Goal: Use online tool/utility: Utilize a website feature to perform a specific function

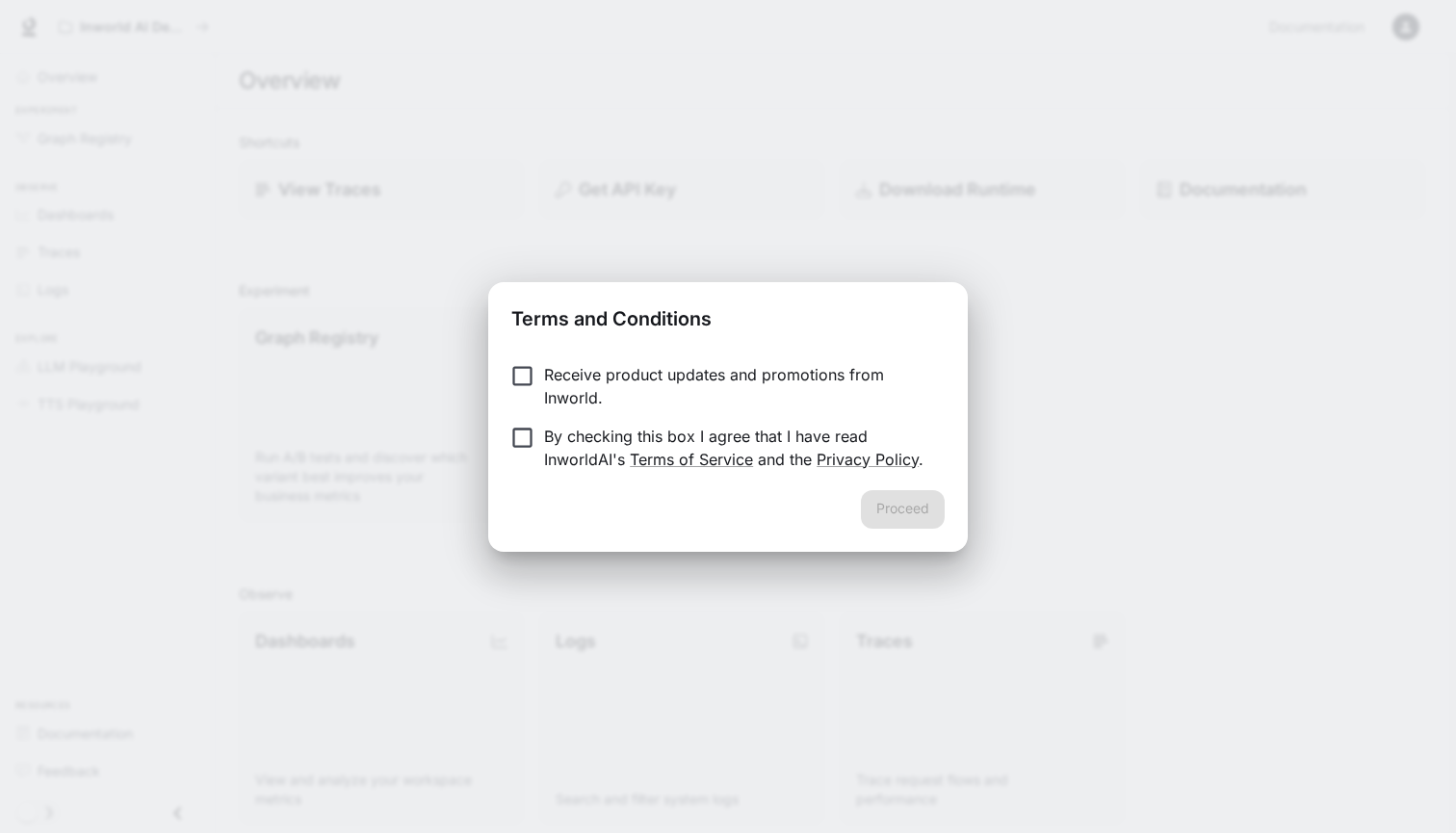
click at [572, 445] on p "By checking this box I agree that I have read InworldAI's Terms of Service and …" at bounding box center [736, 448] width 385 height 46
click at [910, 521] on button "Proceed" at bounding box center [902, 509] width 84 height 39
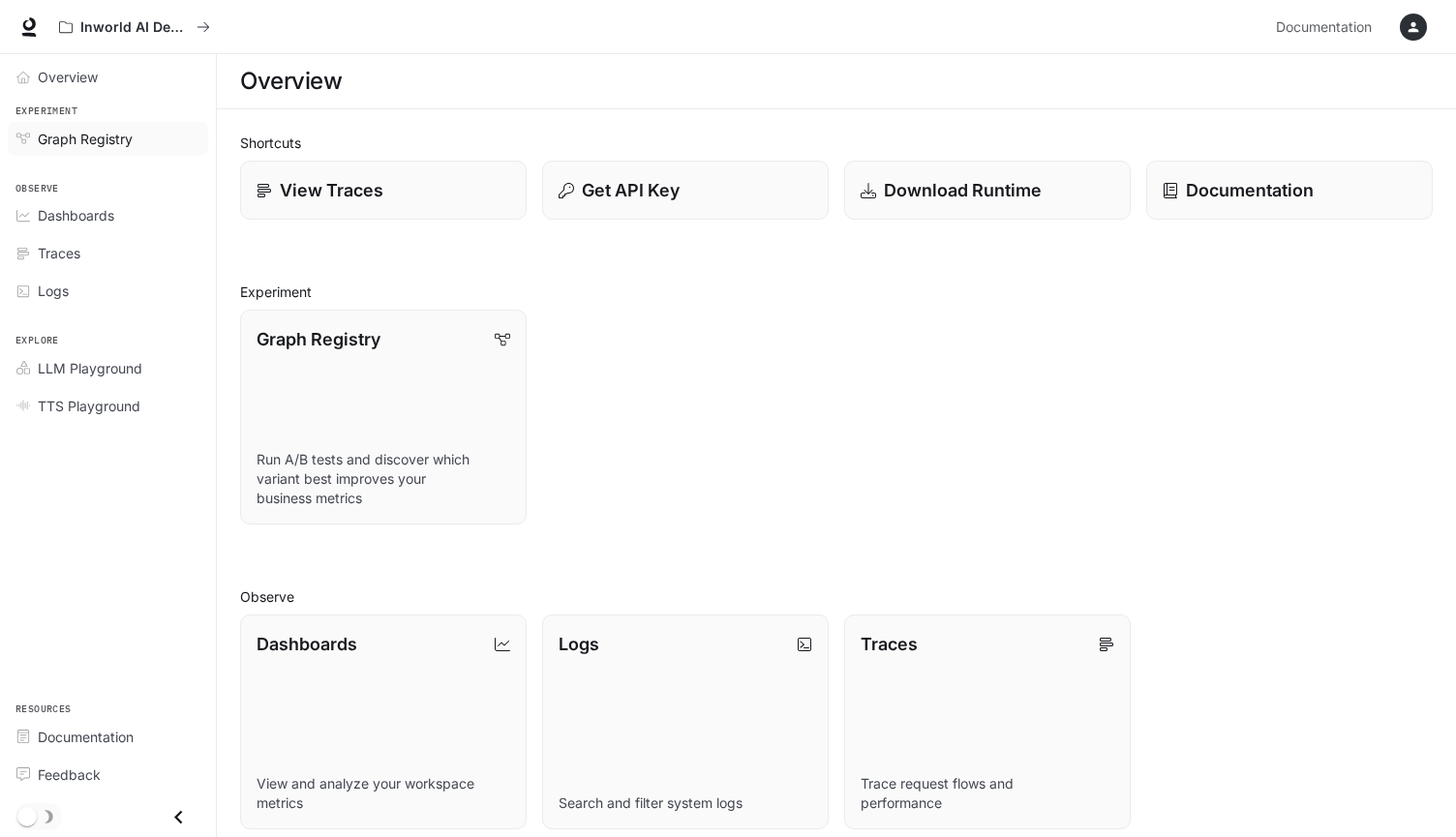
click at [116, 147] on span "Graph Registry" at bounding box center [85, 139] width 95 height 20
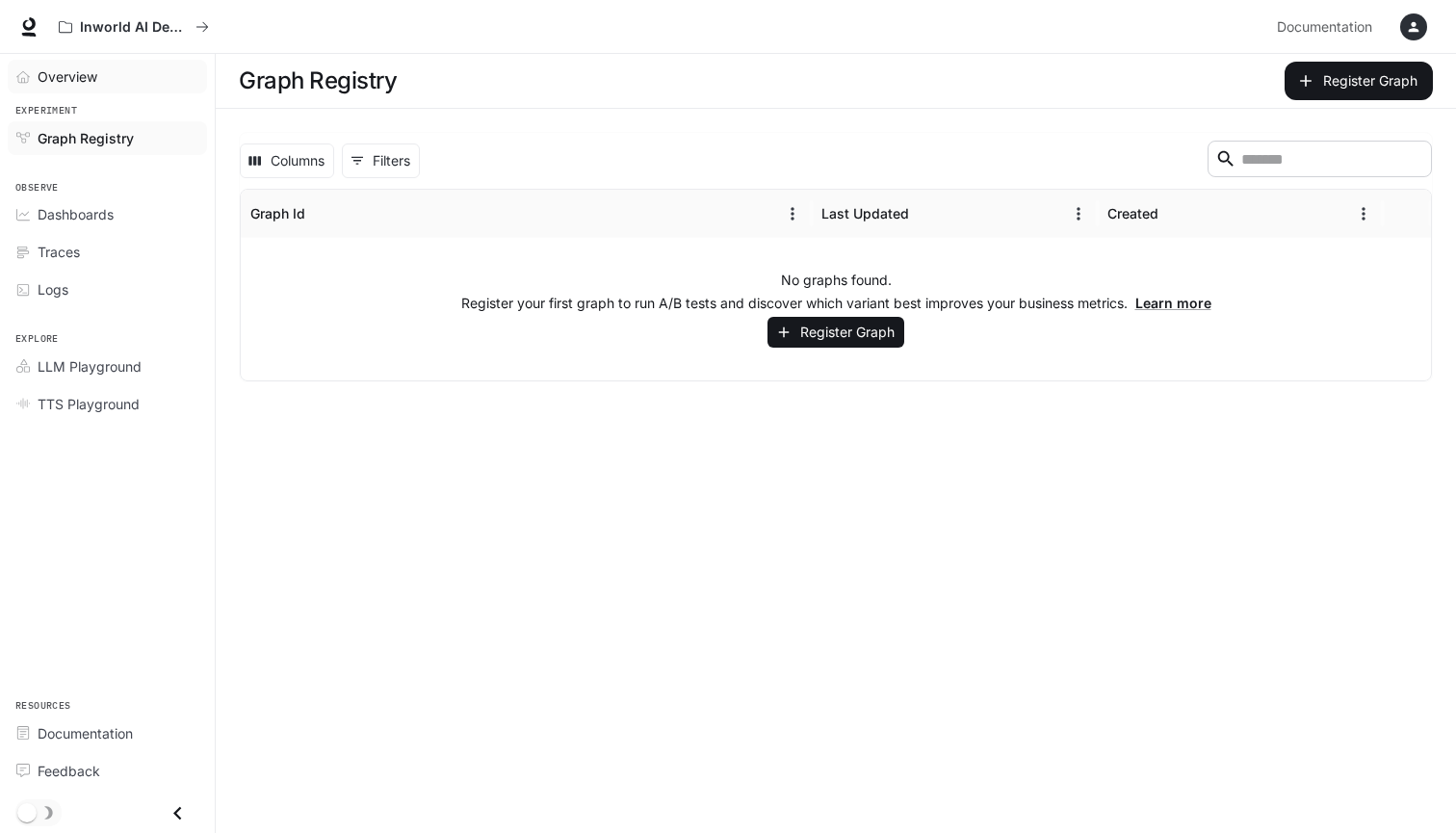
click at [128, 84] on div "Overview" at bounding box center [118, 76] width 160 height 20
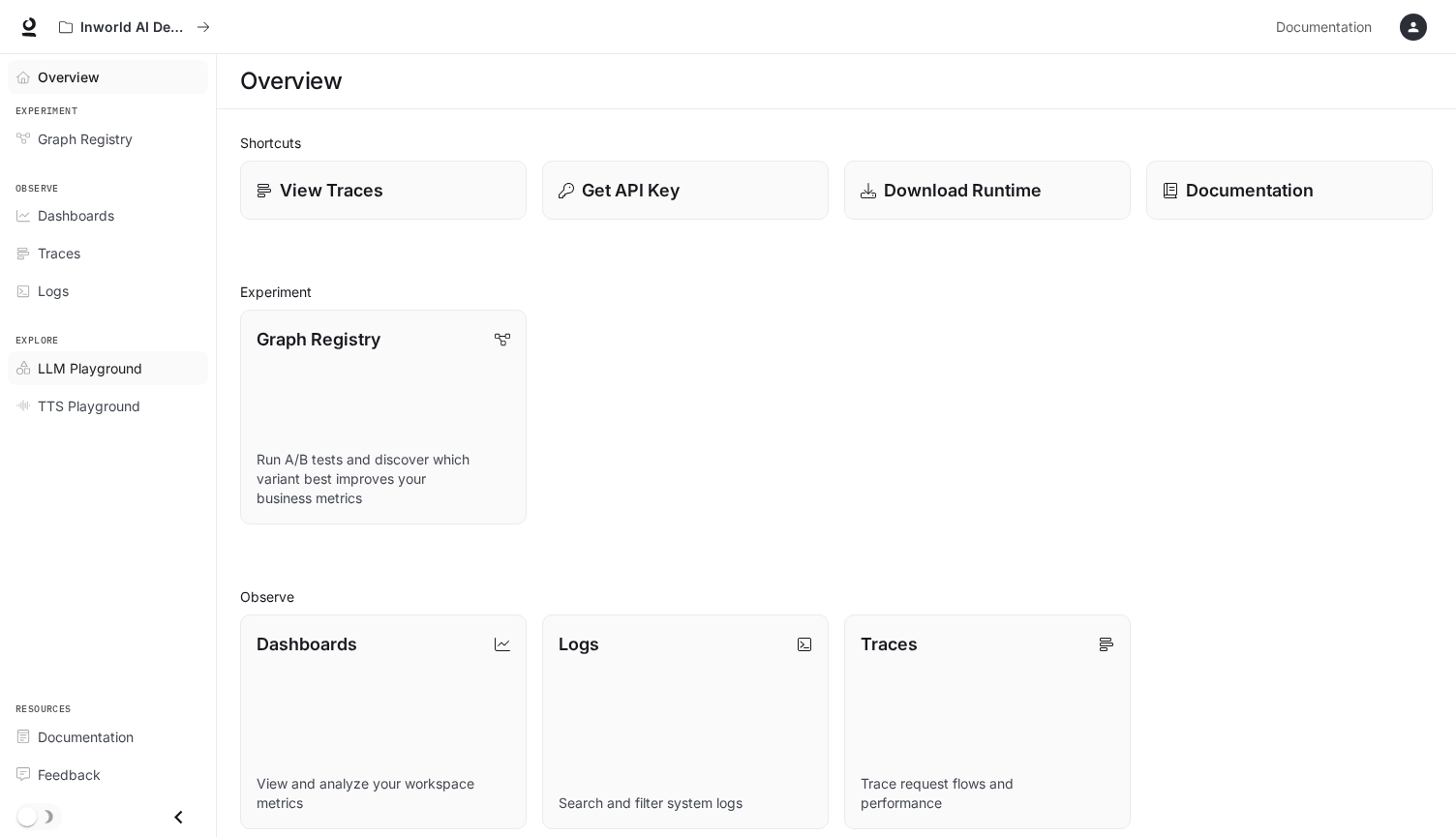
click at [129, 366] on span "LLM Playground" at bounding box center [90, 368] width 105 height 20
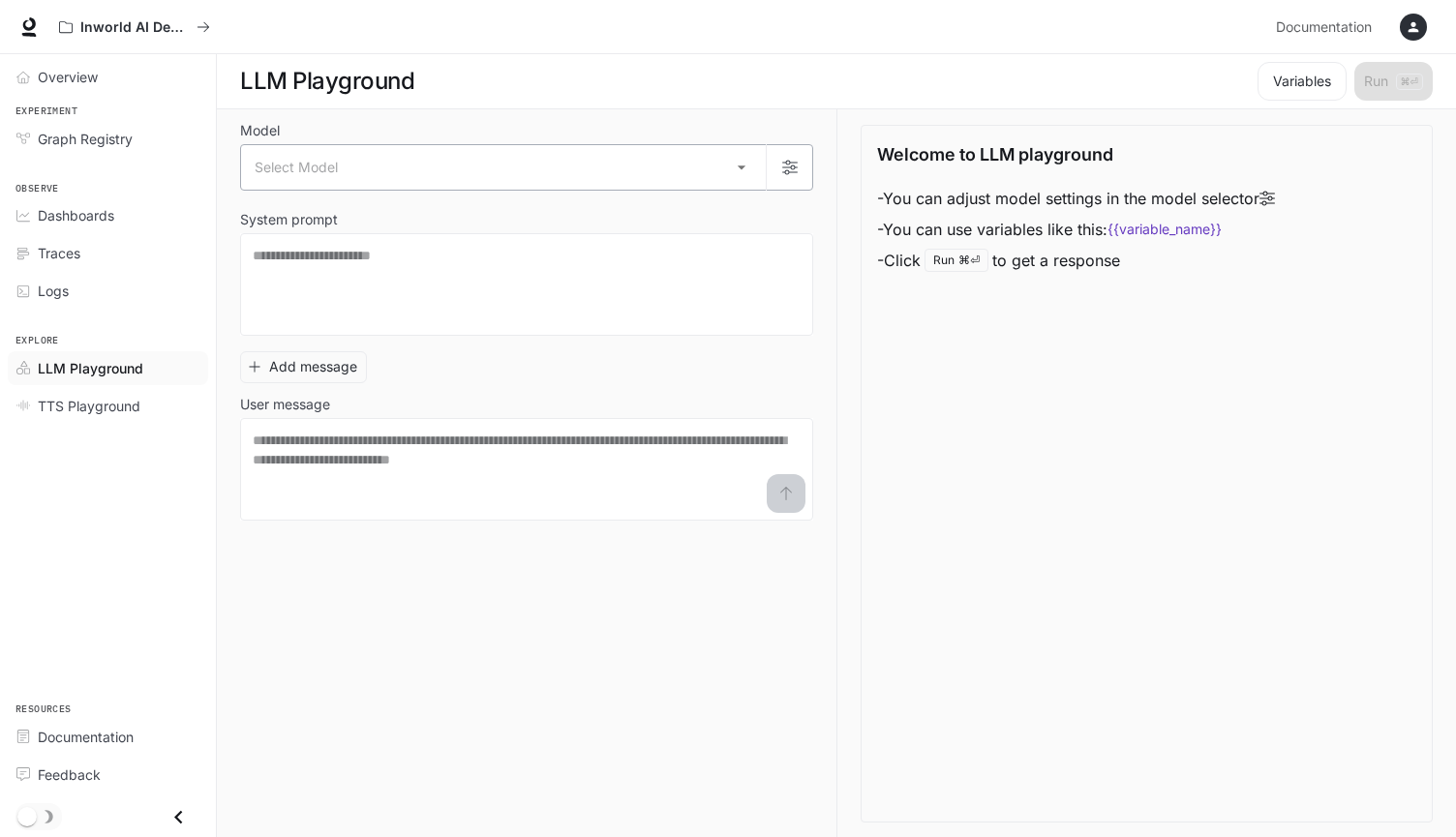
click at [404, 169] on body "Skip to main content Inworld AI Demos Documentation Documentation Portal Overvi…" at bounding box center [728, 418] width 1456 height 838
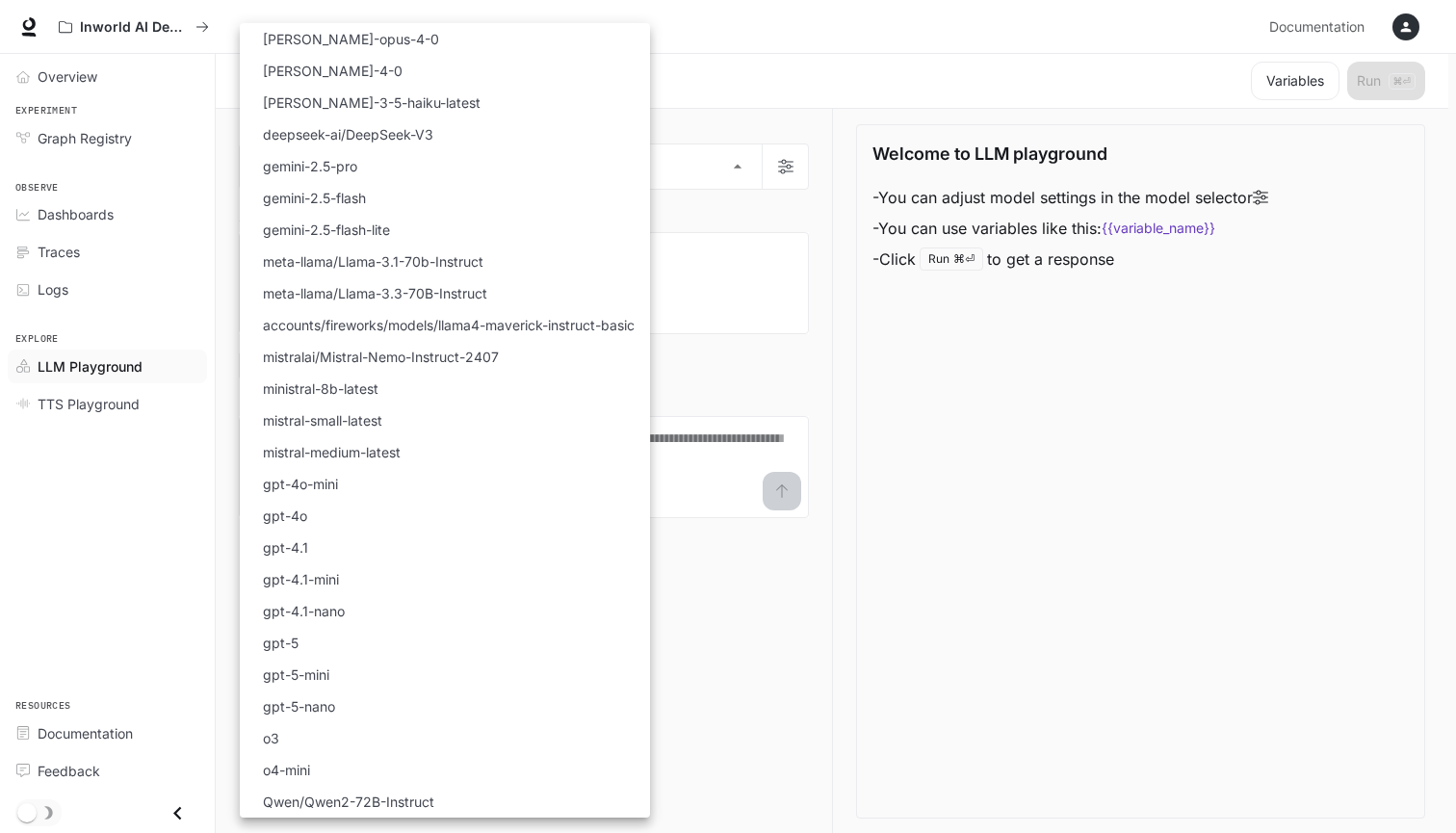
click at [789, 349] on div at bounding box center [728, 416] width 1456 height 833
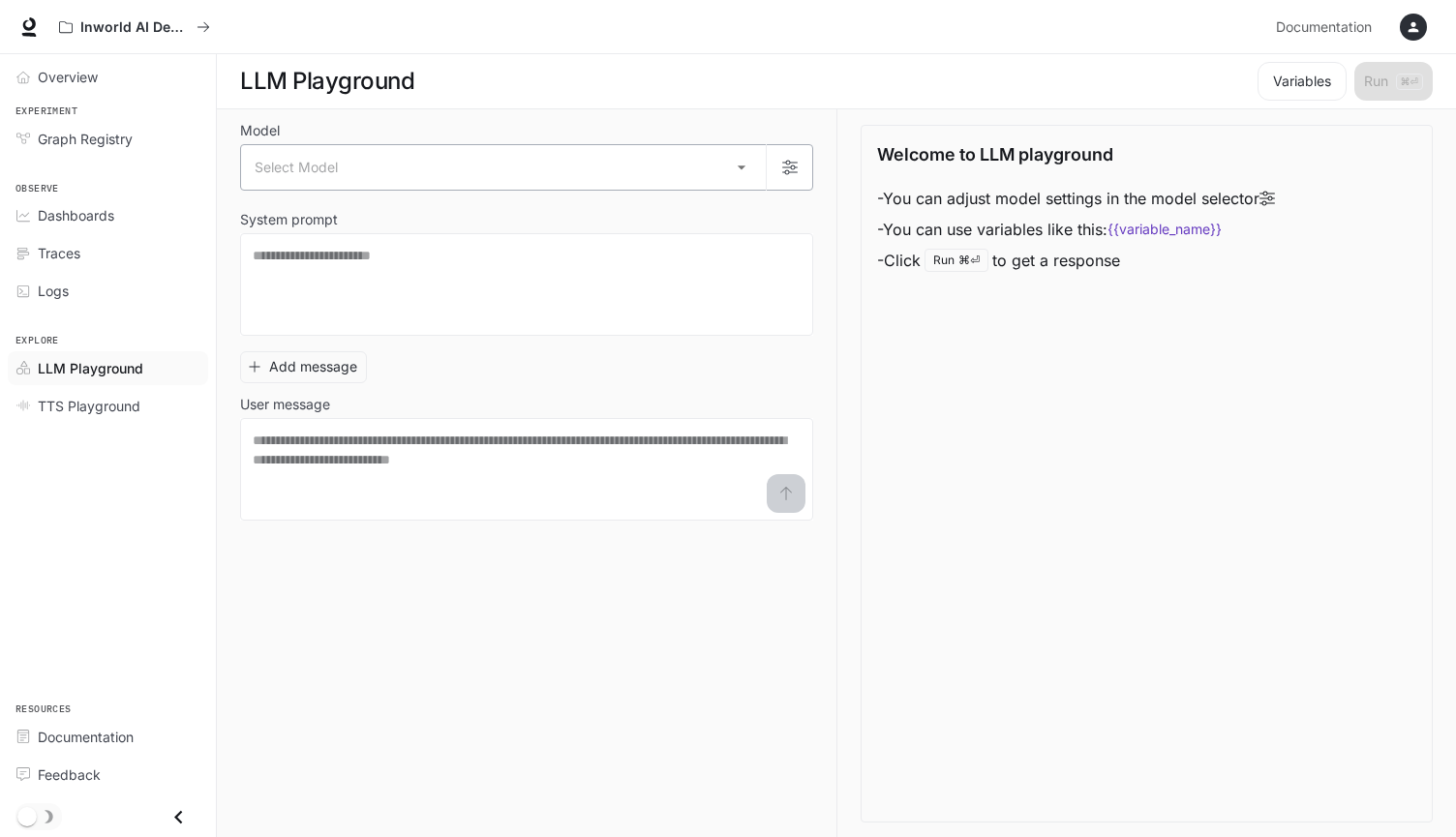
click at [570, 156] on body "Skip to main content Inworld AI Demos Documentation Documentation Portal Overvi…" at bounding box center [728, 418] width 1456 height 838
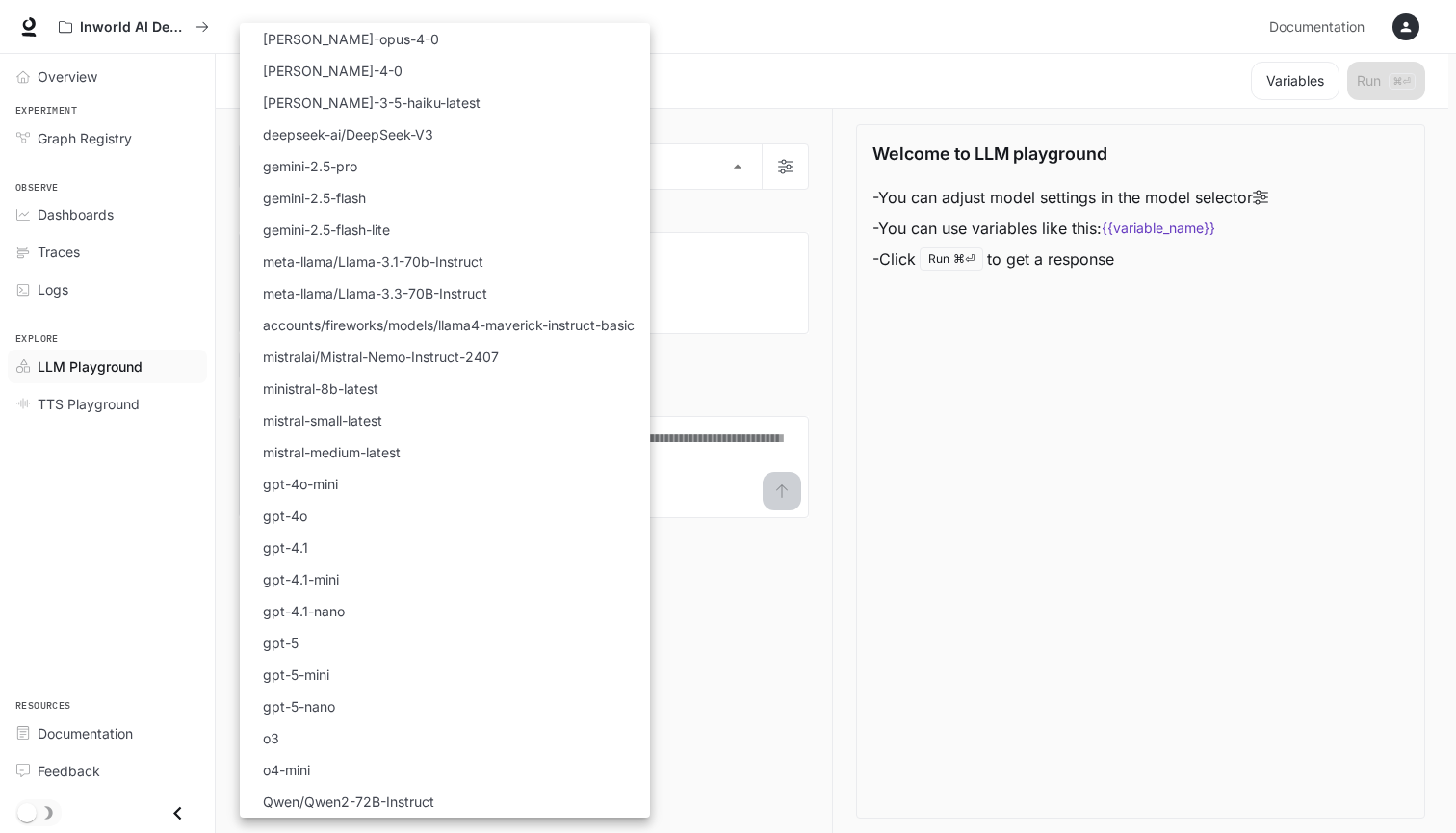
click at [565, 79] on li "[PERSON_NAME]-4-0" at bounding box center [444, 71] width 411 height 32
type input "**********"
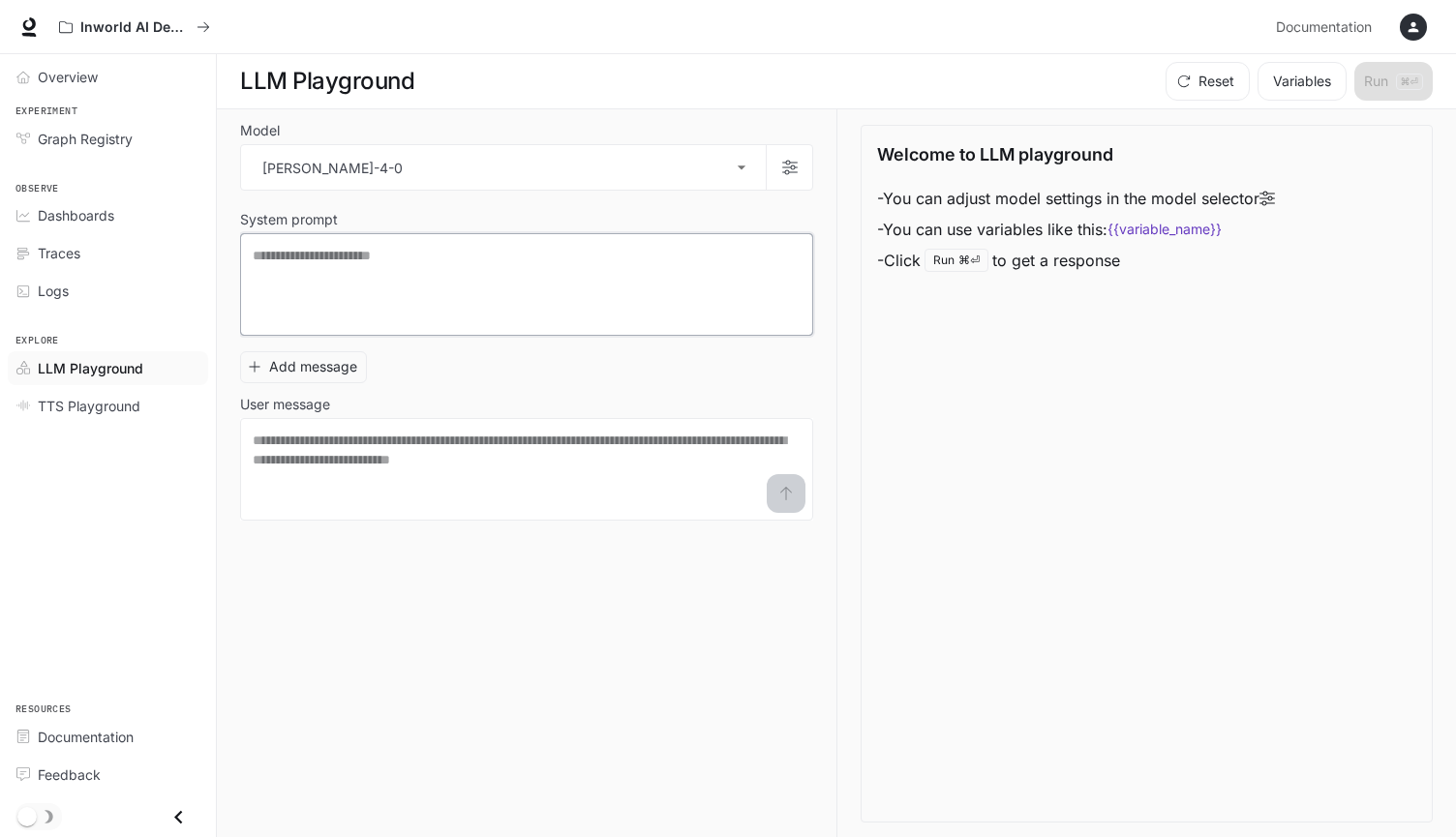
click at [493, 297] on textarea at bounding box center [526, 285] width 548 height 78
type textarea "*********"
click at [565, 423] on div "* ​" at bounding box center [526, 470] width 573 height 103
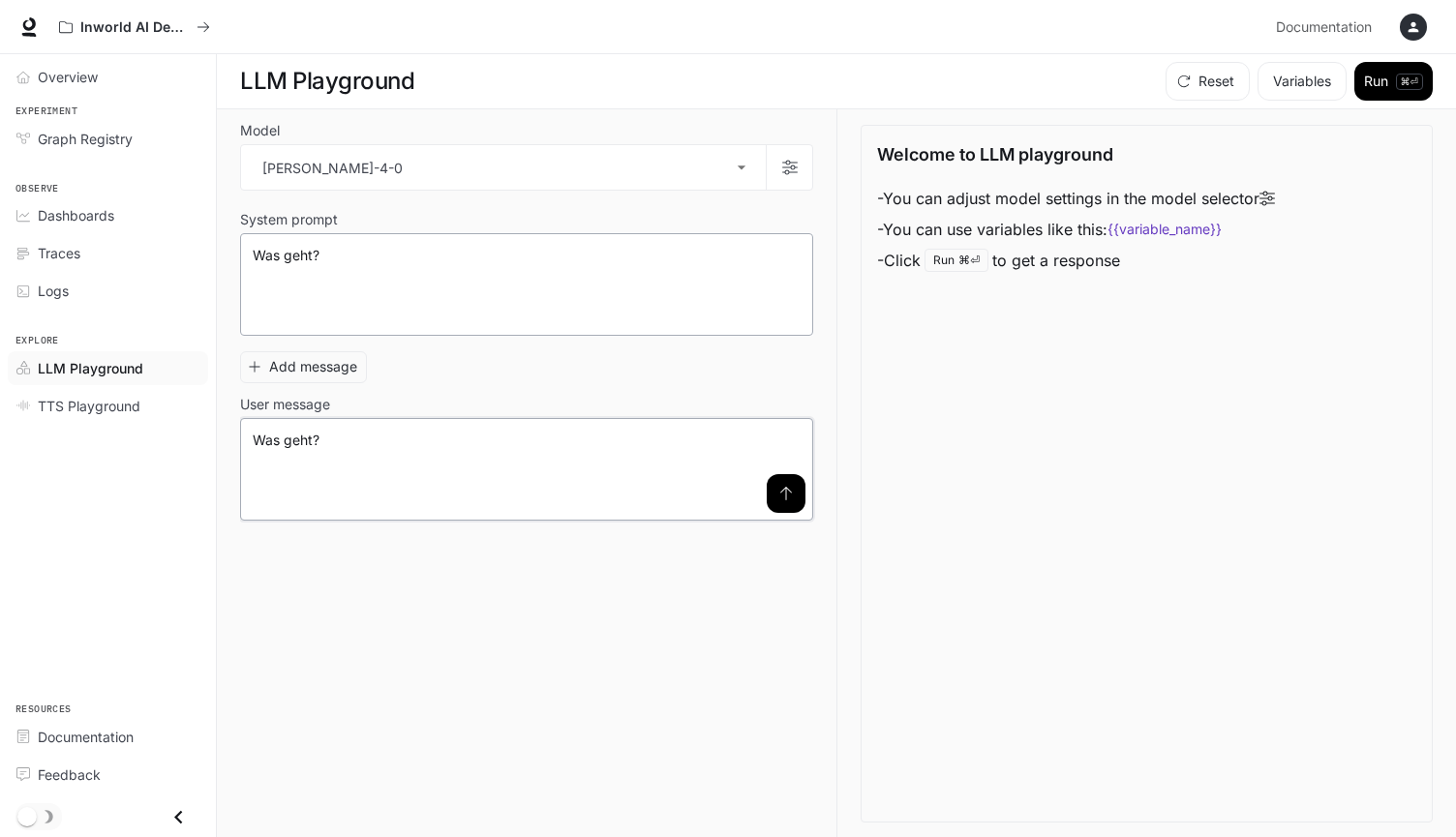
type textarea "*********"
click at [613, 302] on textarea "*********" at bounding box center [526, 285] width 548 height 78
click at [780, 489] on icon "submit" at bounding box center [786, 493] width 16 height 16
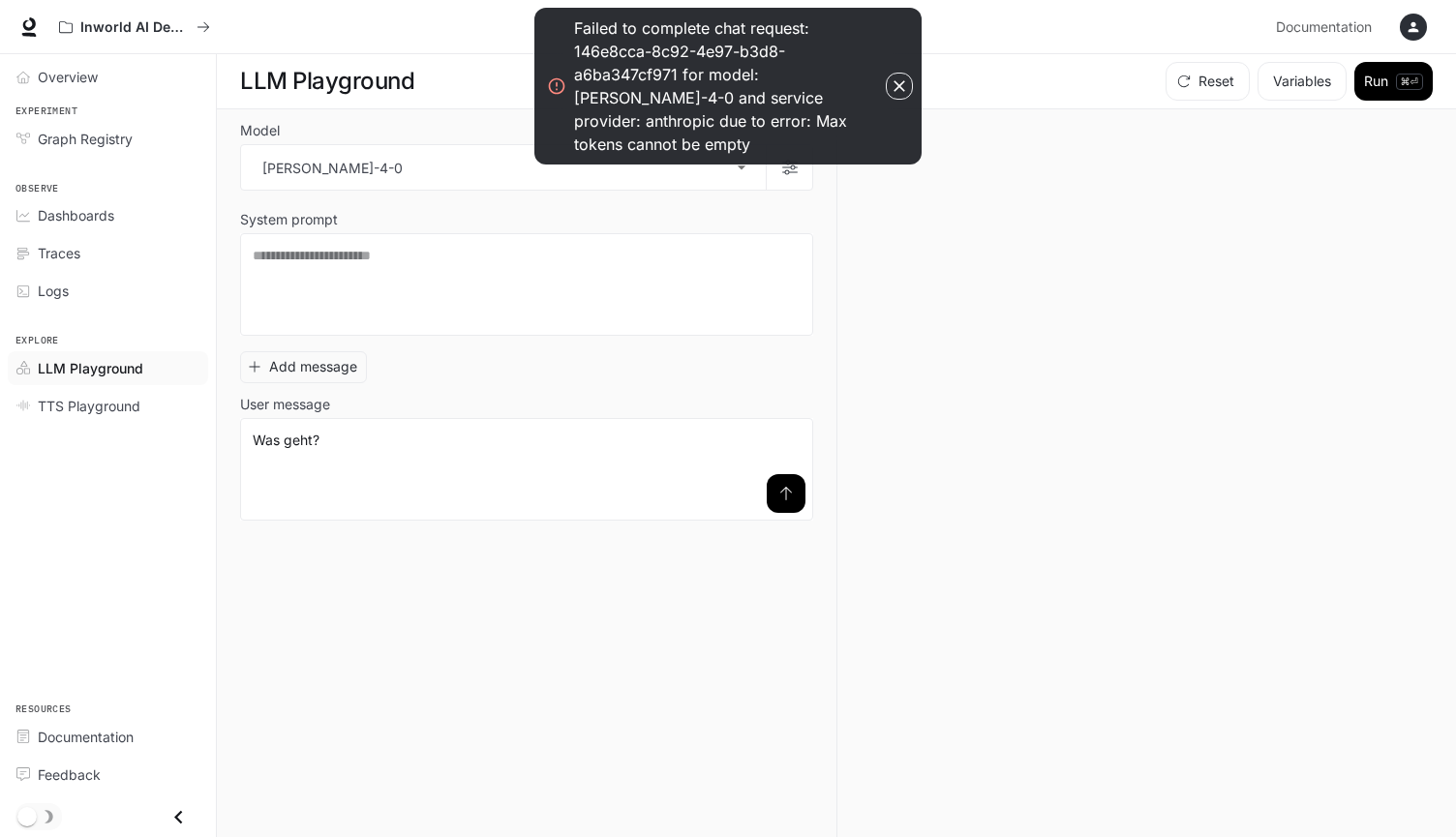
click at [893, 77] on icon "button" at bounding box center [899, 86] width 19 height 19
click at [896, 77] on icon "button" at bounding box center [899, 86] width 19 height 19
click at [901, 77] on icon "button" at bounding box center [899, 86] width 19 height 19
click at [897, 77] on icon "button" at bounding box center [899, 86] width 19 height 19
click at [1026, 240] on div at bounding box center [1134, 474] width 596 height 729
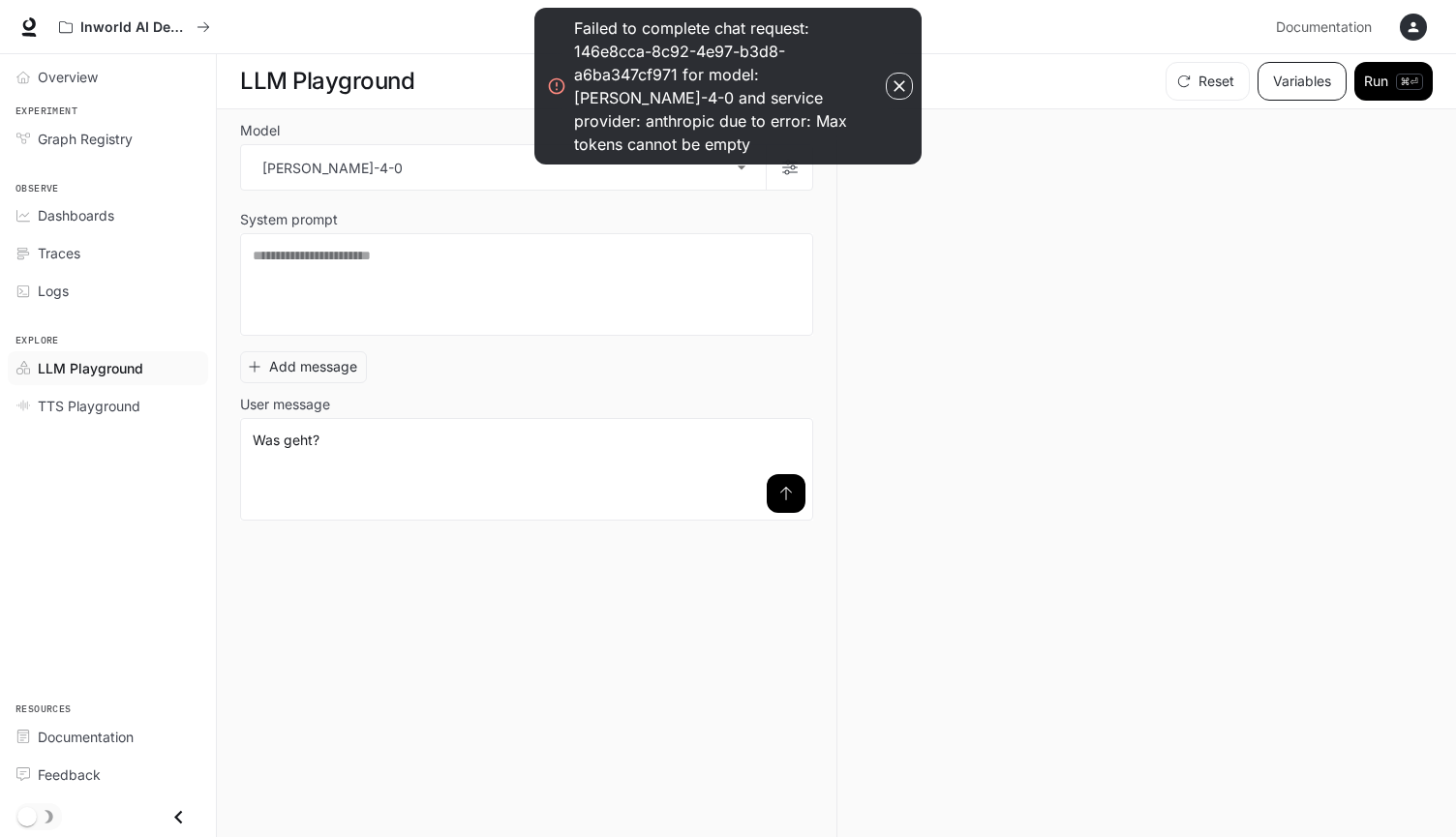
click at [1297, 79] on button "Variables" at bounding box center [1303, 82] width 89 height 39
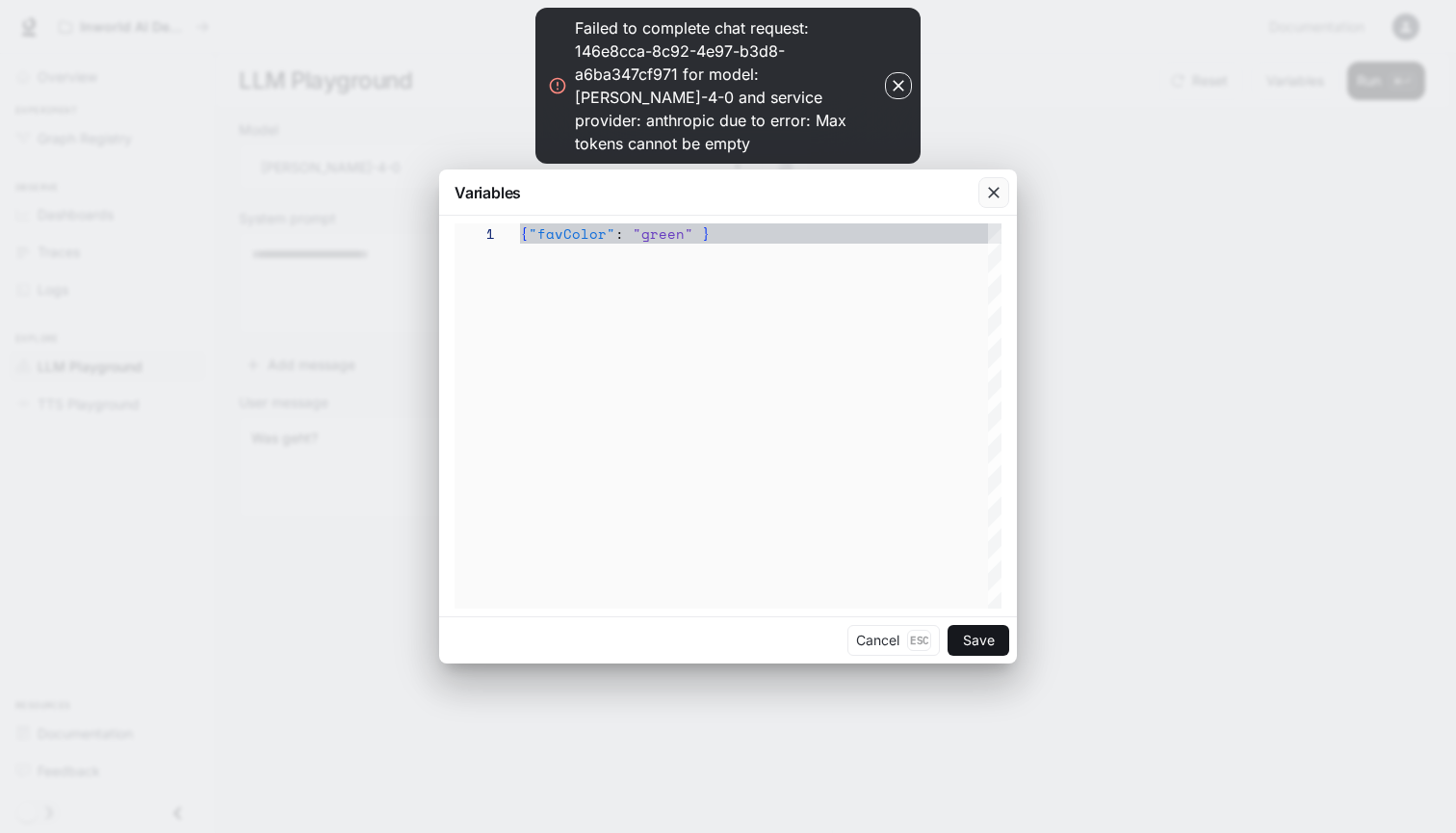
click at [987, 191] on icon "button" at bounding box center [994, 192] width 19 height 19
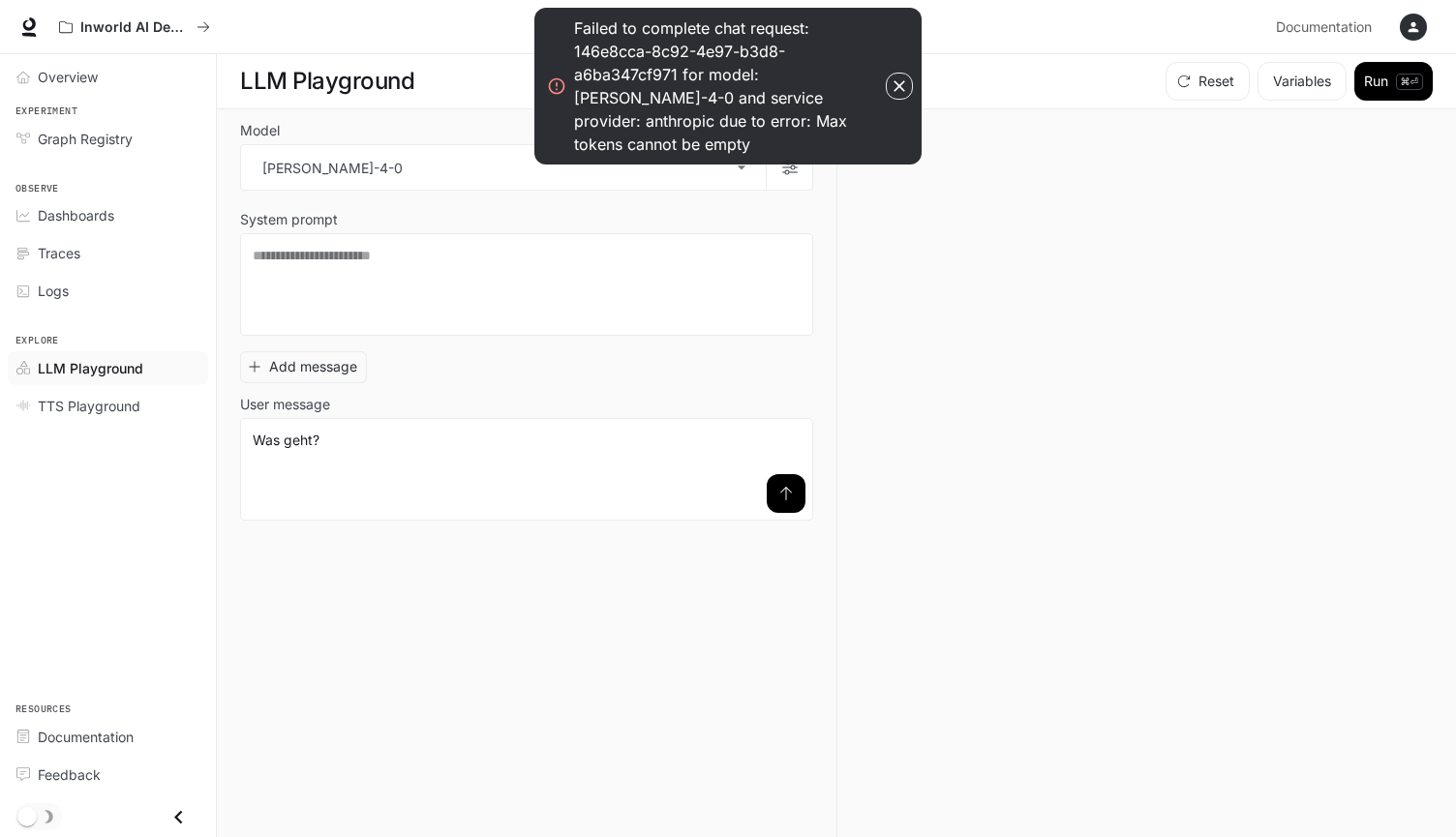
click at [899, 77] on icon "button" at bounding box center [899, 86] width 19 height 19
click at [796, 86] on div "Failed to complete chat request: 146e8cca-8c92-4e97-b3d8-a6ba347cf971 for model…" at bounding box center [728, 86] width 308 height 140
click at [565, 77] on icon at bounding box center [557, 86] width 19 height 19
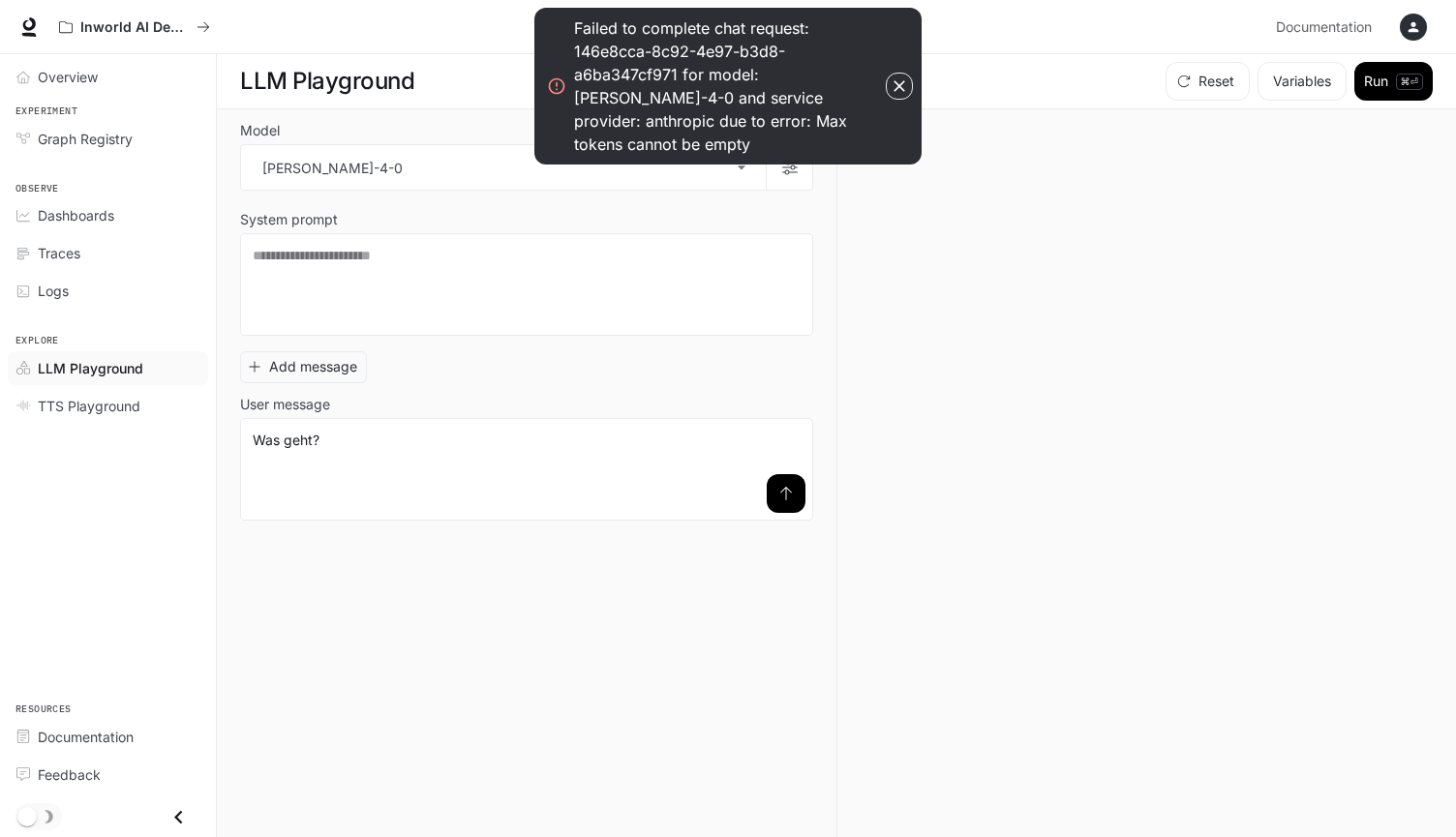
click at [554, 79] on icon at bounding box center [557, 86] width 19 height 19
click at [910, 73] on button "button" at bounding box center [899, 86] width 27 height 27
click at [957, 70] on div "Reset Variables Run ⌘⏎" at bounding box center [1136, 82] width 593 height 39
click at [328, 95] on h1 "LLM Playground" at bounding box center [326, 82] width 174 height 39
click at [132, 401] on span "TTS Playground" at bounding box center [89, 406] width 103 height 20
